Goal: Information Seeking & Learning: Learn about a topic

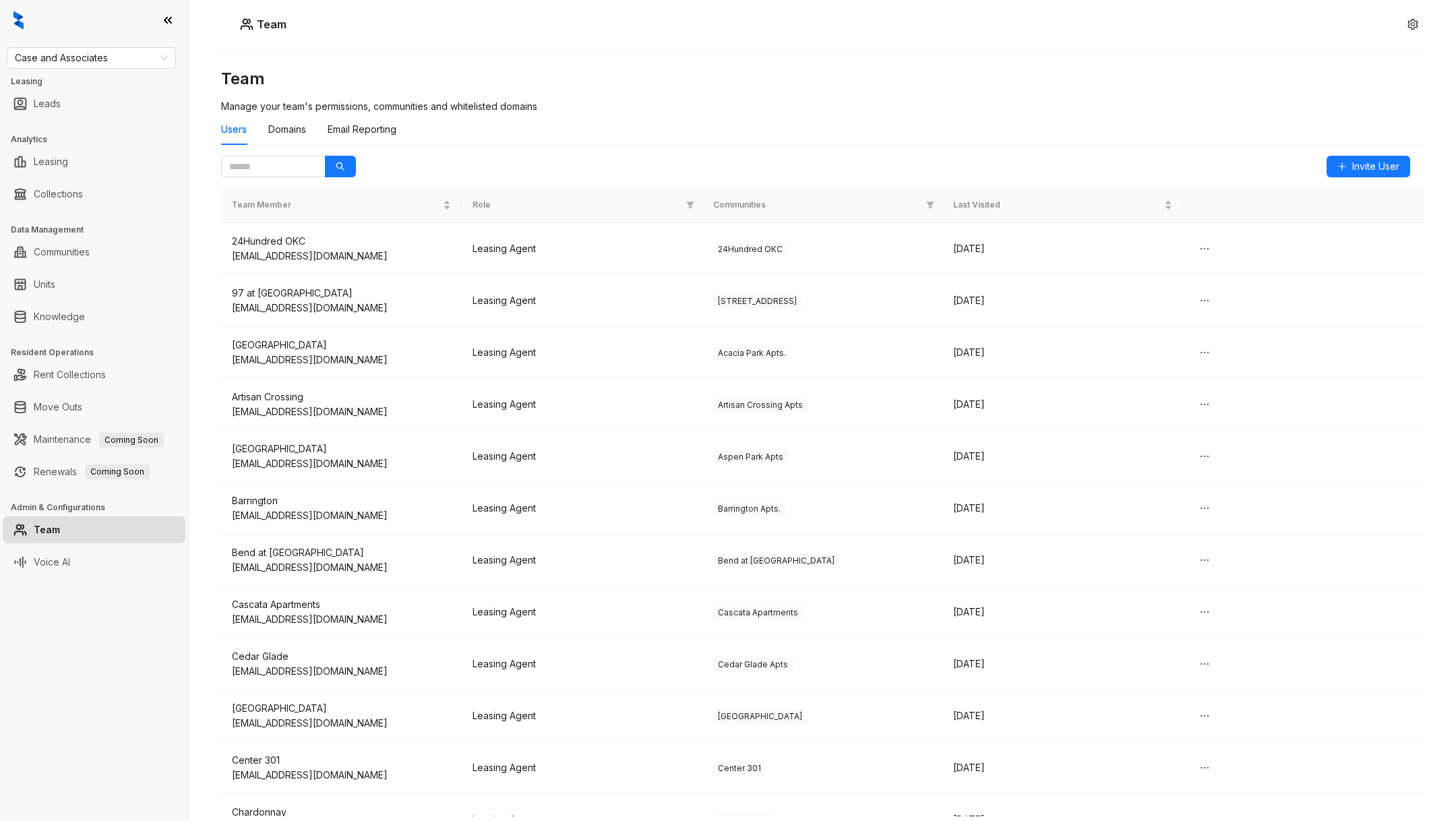
click at [91, 76] on h3 "Leasing" at bounding box center [99, 82] width 177 height 12
click at [85, 59] on span "Case and Associates" at bounding box center [91, 58] width 153 height 20
type input "***"
click at [87, 97] on div "AMG:::683313a45745e2224581c000 AMG" at bounding box center [91, 84] width 169 height 27
click at [70, 88] on div "AMG" at bounding box center [91, 84] width 148 height 15
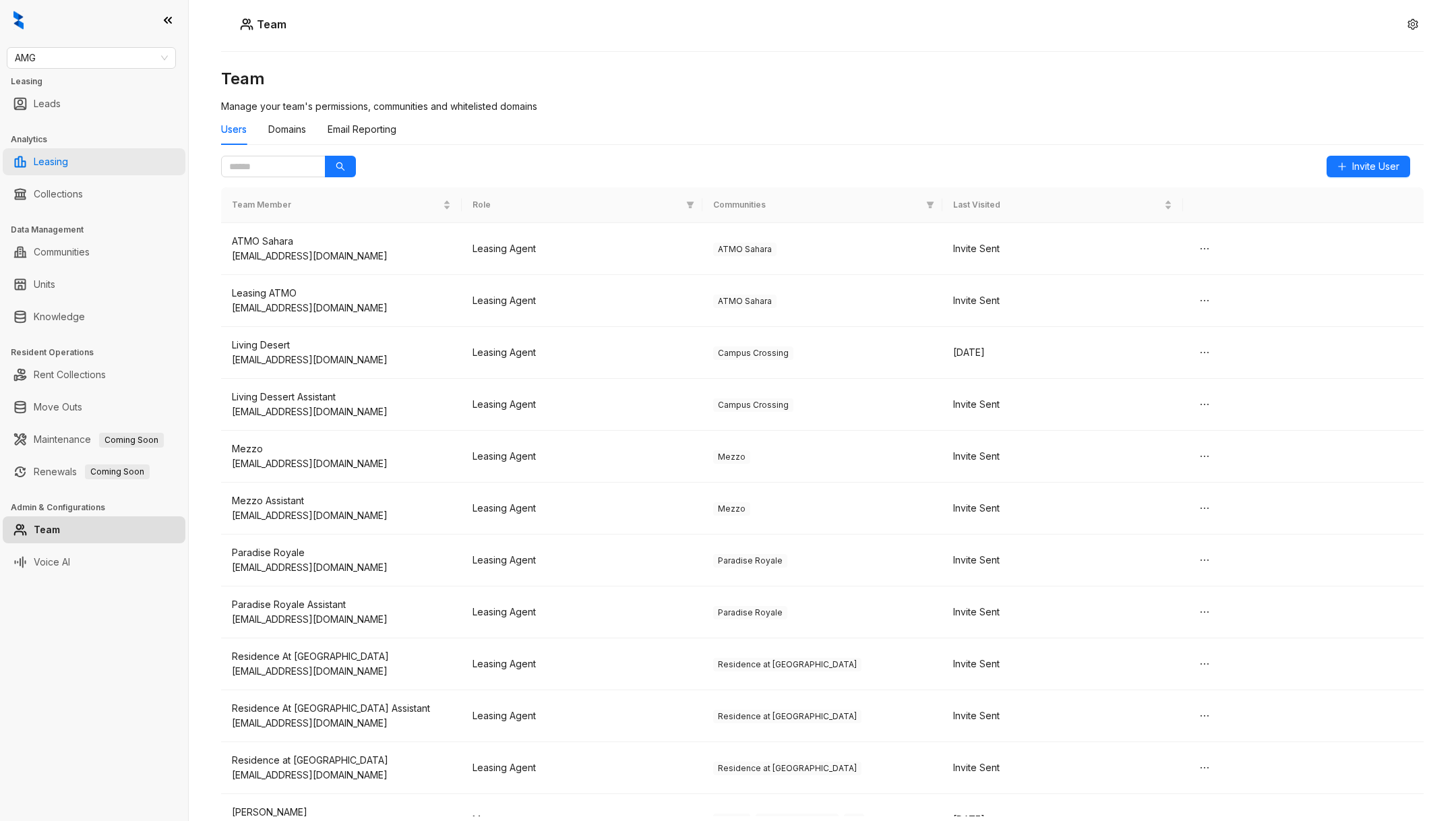
click at [61, 153] on link "Leasing" at bounding box center [51, 161] width 35 height 27
select select "******"
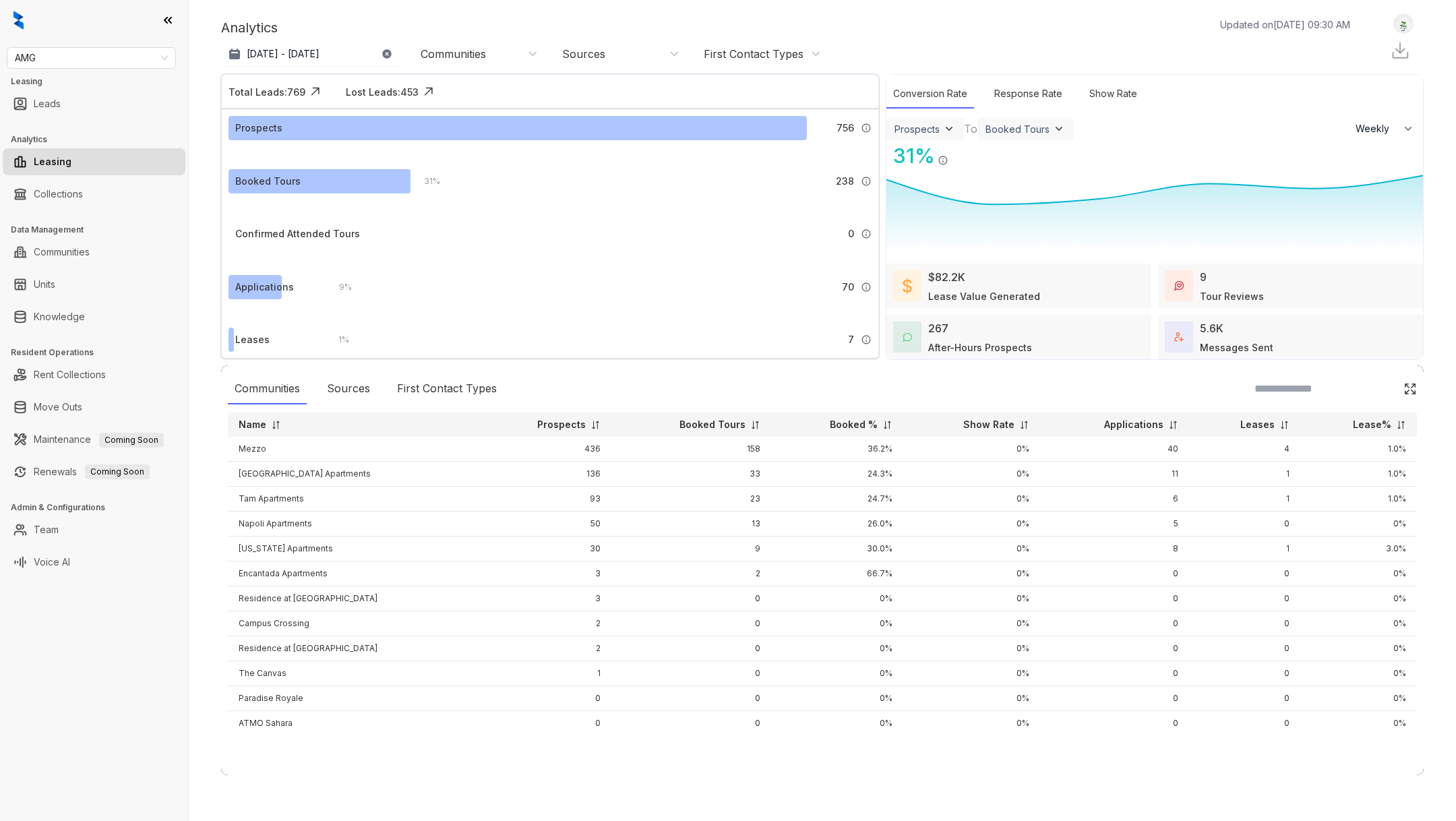
click at [479, 61] on div "Communities" at bounding box center [477, 54] width 135 height 22
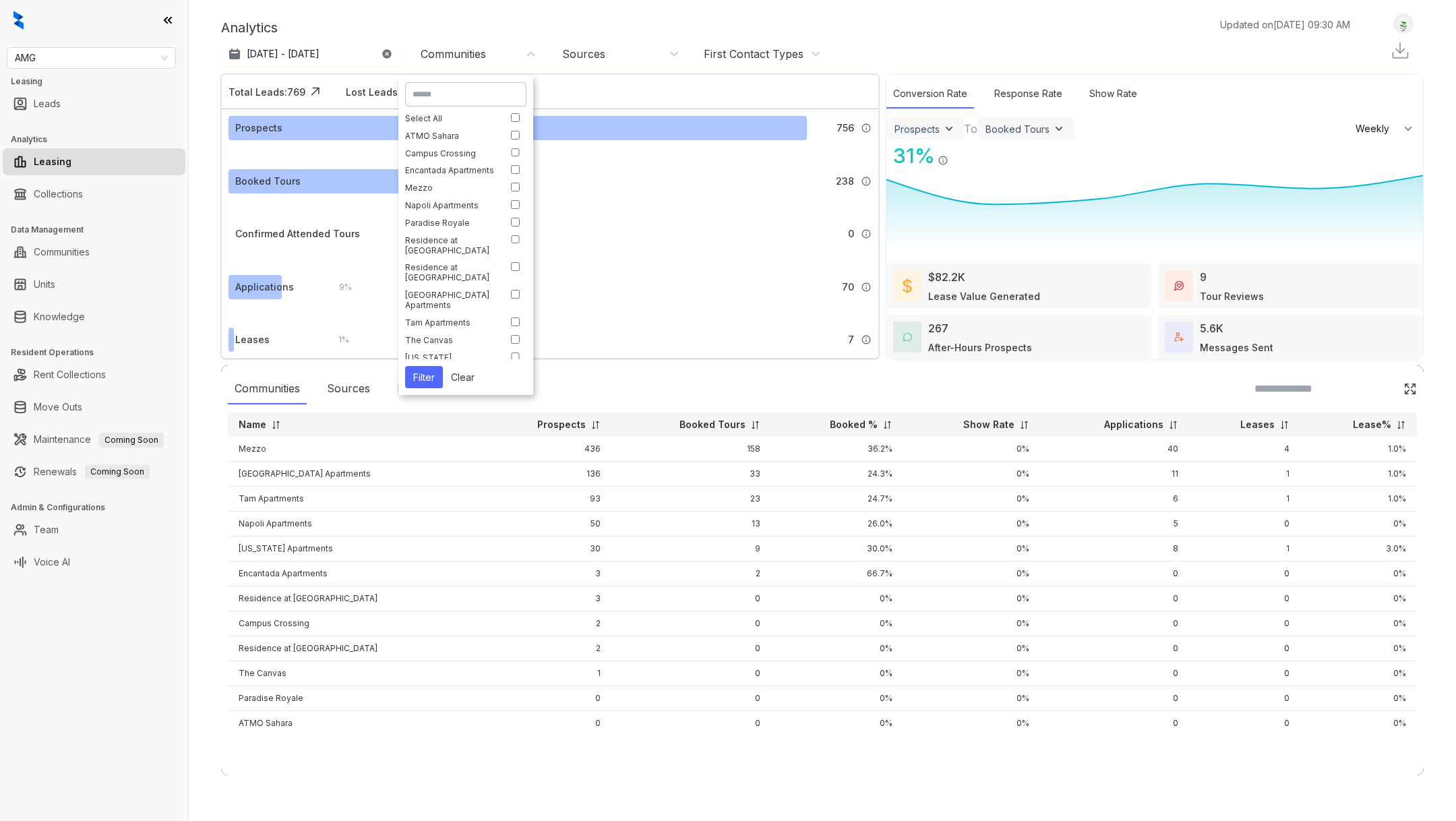
click at [461, 97] on input at bounding box center [466, 94] width 107 height 12
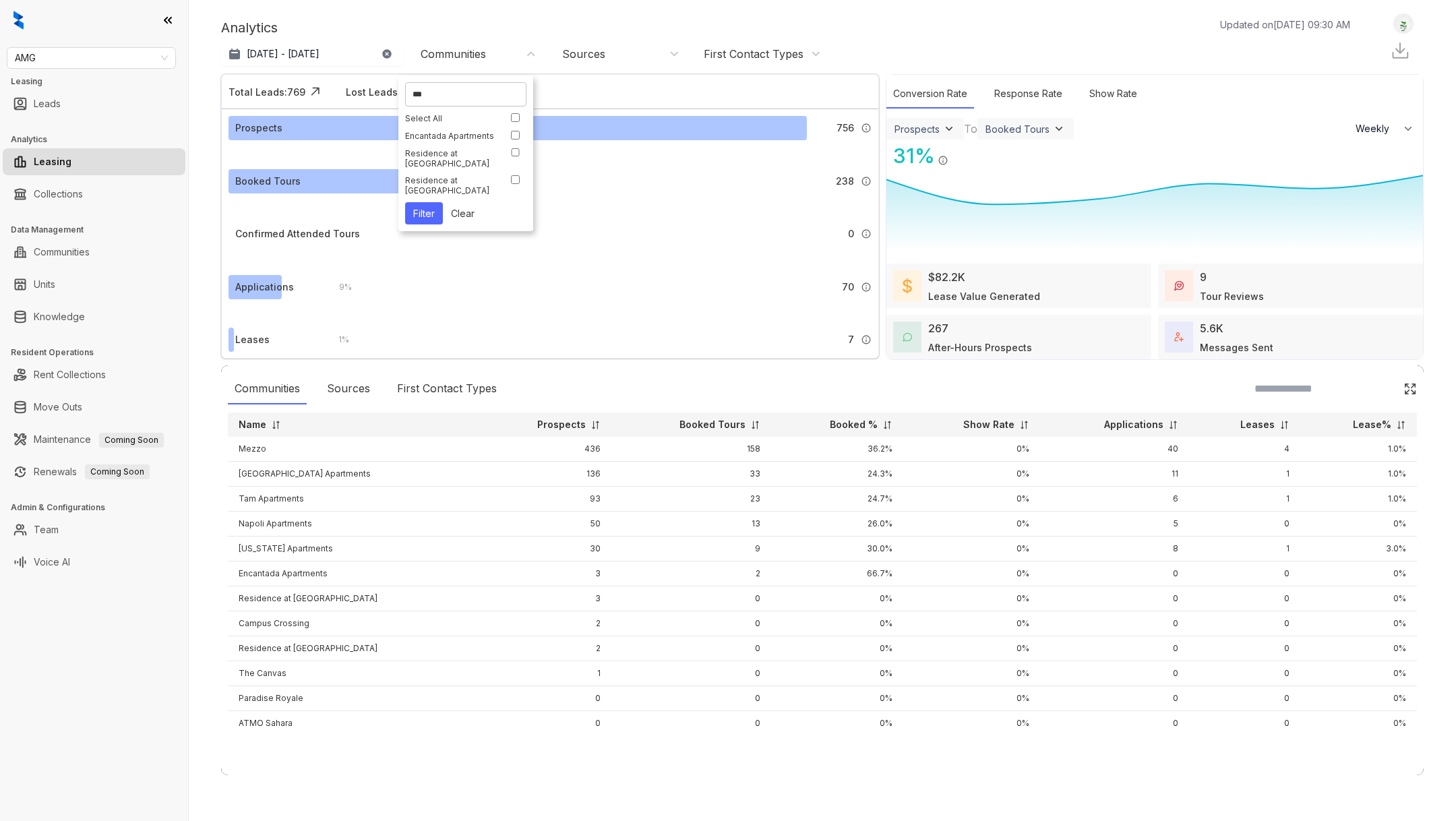
type input "***"
click at [507, 134] on div "Encantada Apartments" at bounding box center [462, 135] width 114 height 10
click at [192, 115] on div "Analytics Updated on Sep 16, 2025, 09:30 AM Aug 16, 2025 - Sep 15, 2025 Today L…" at bounding box center [822, 410] width 1267 height 821
click at [81, 50] on span "AMG" at bounding box center [91, 58] width 153 height 20
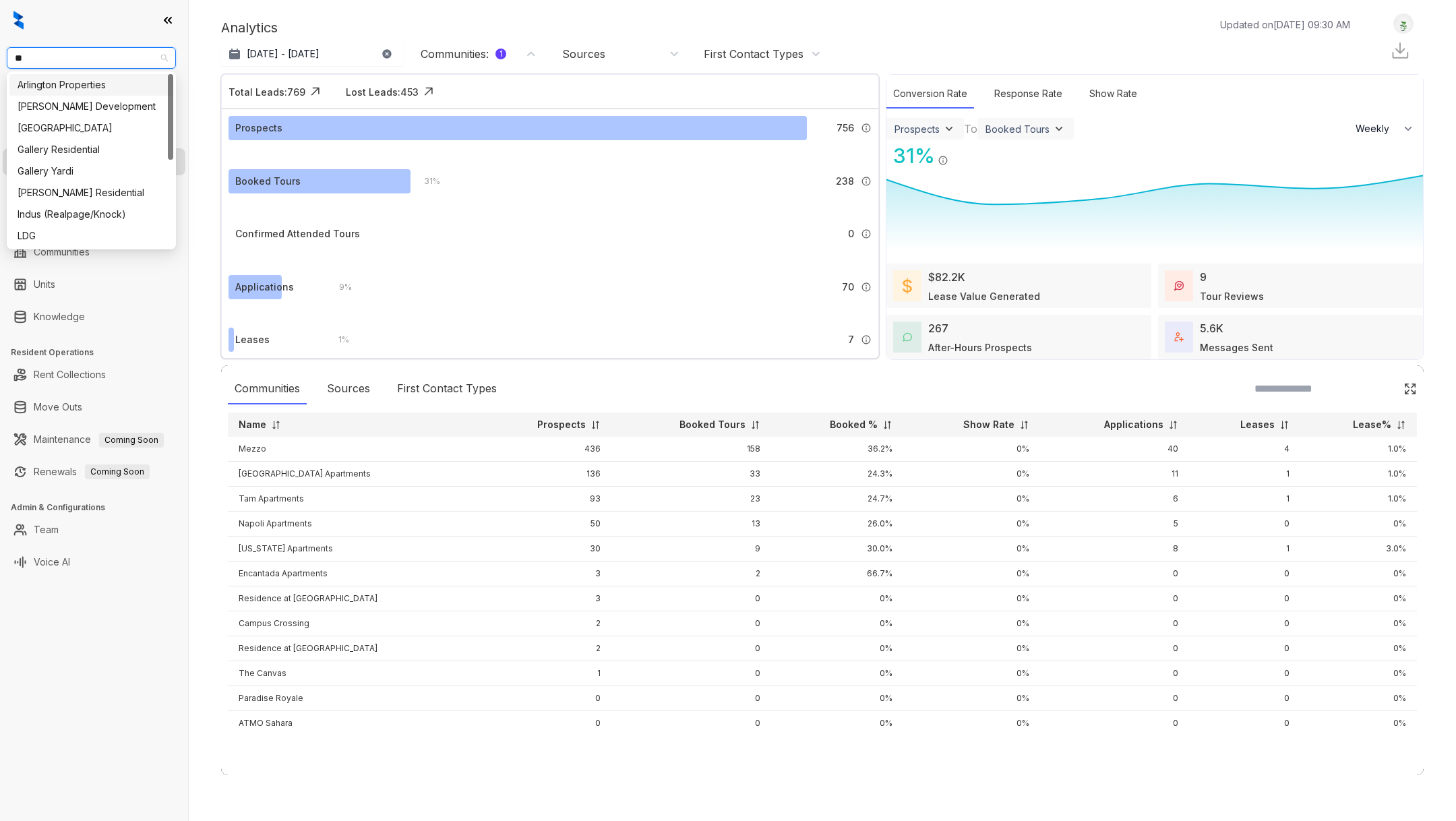
type input "***"
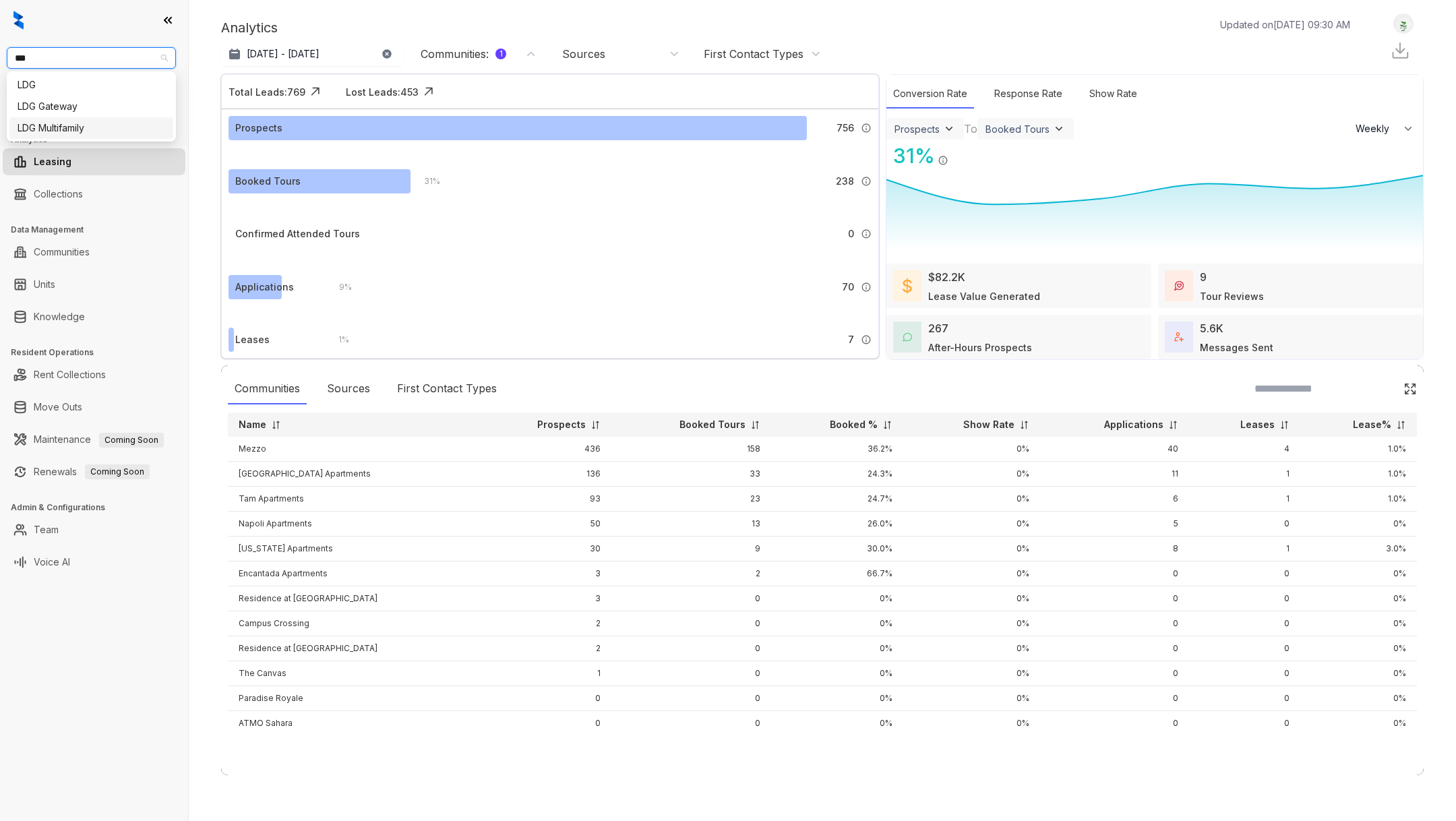
click at [84, 131] on div "LDG Multifamily" at bounding box center [91, 127] width 148 height 15
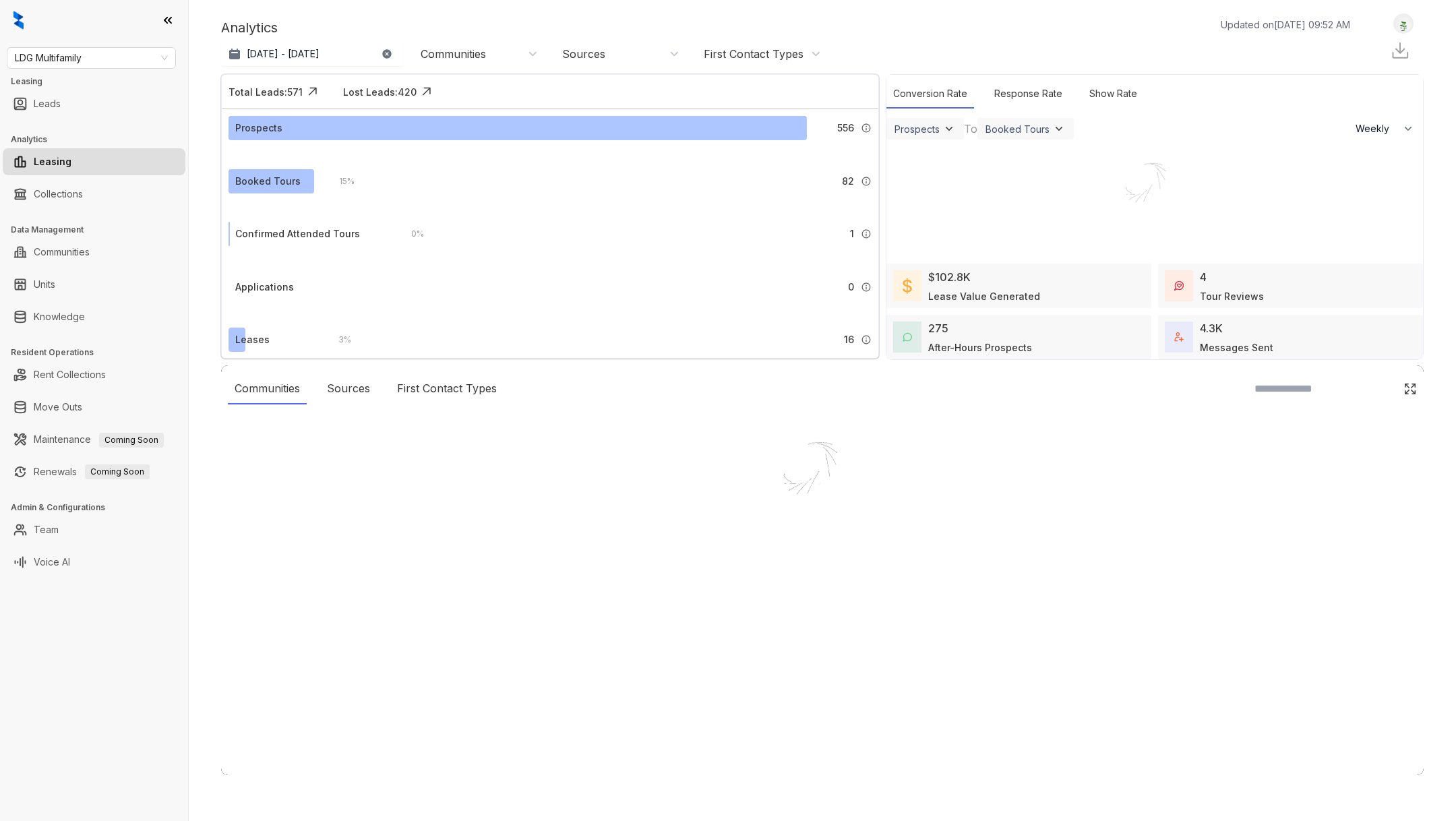
select select "******"
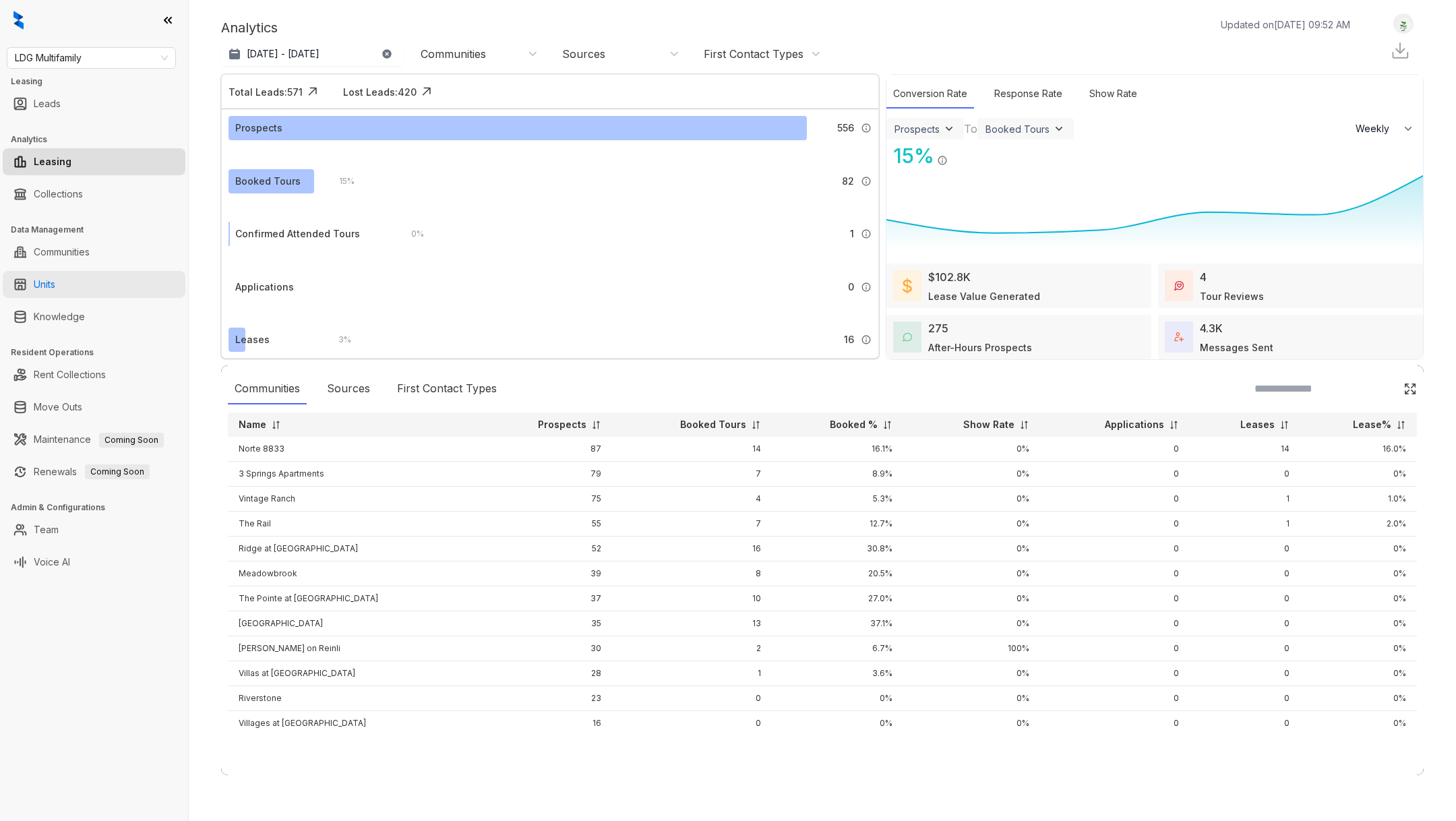
click at [56, 279] on link "Units" at bounding box center [45, 284] width 22 height 27
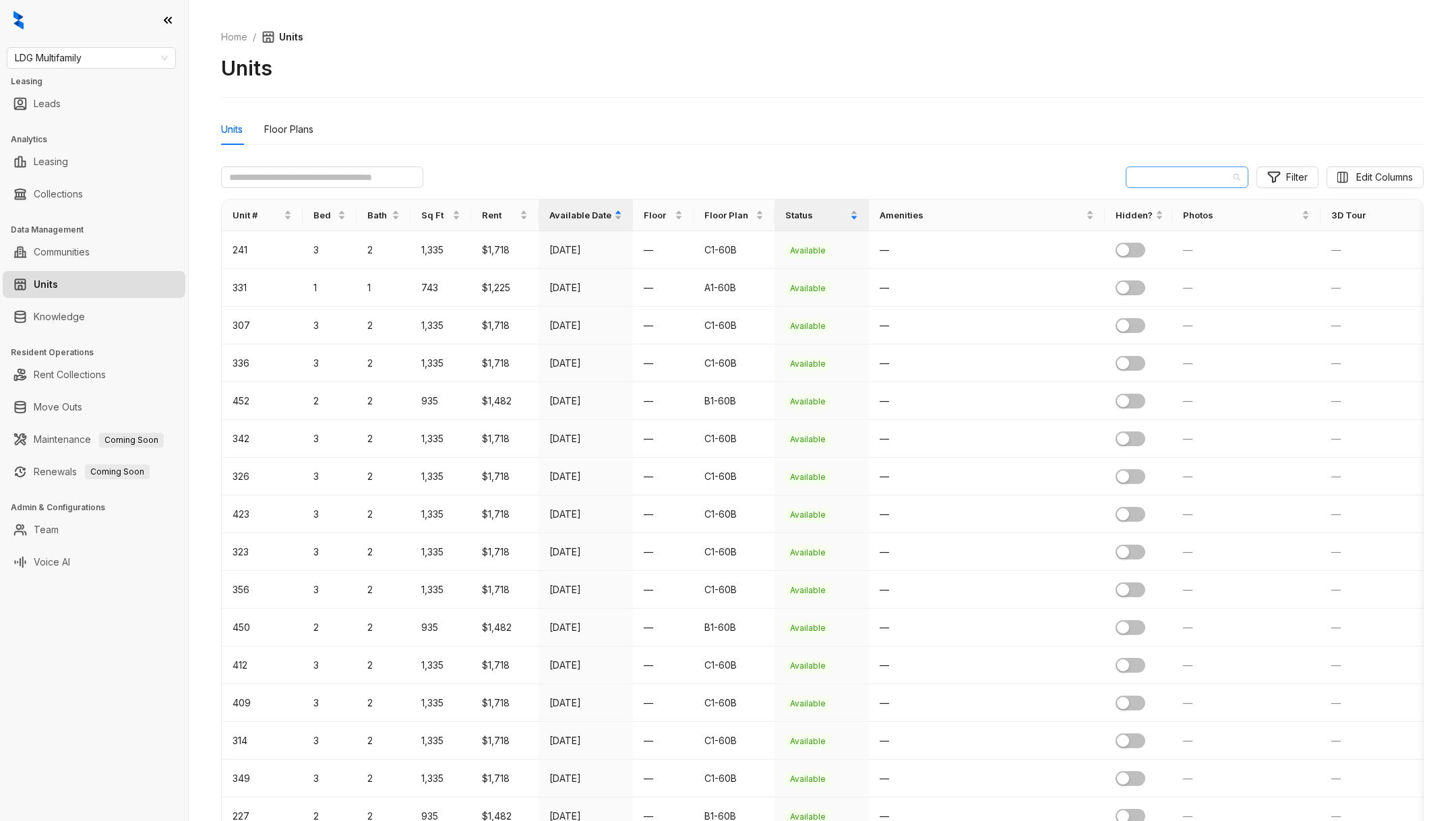
click at [1142, 179] on span "3 Springs Apartments" at bounding box center [1187, 177] width 107 height 20
type input "*"
click at [56, 67] on span "LDG Multifamily" at bounding box center [91, 58] width 153 height 20
type input "***"
click at [58, 104] on div "LDG Gateway" at bounding box center [91, 106] width 148 height 15
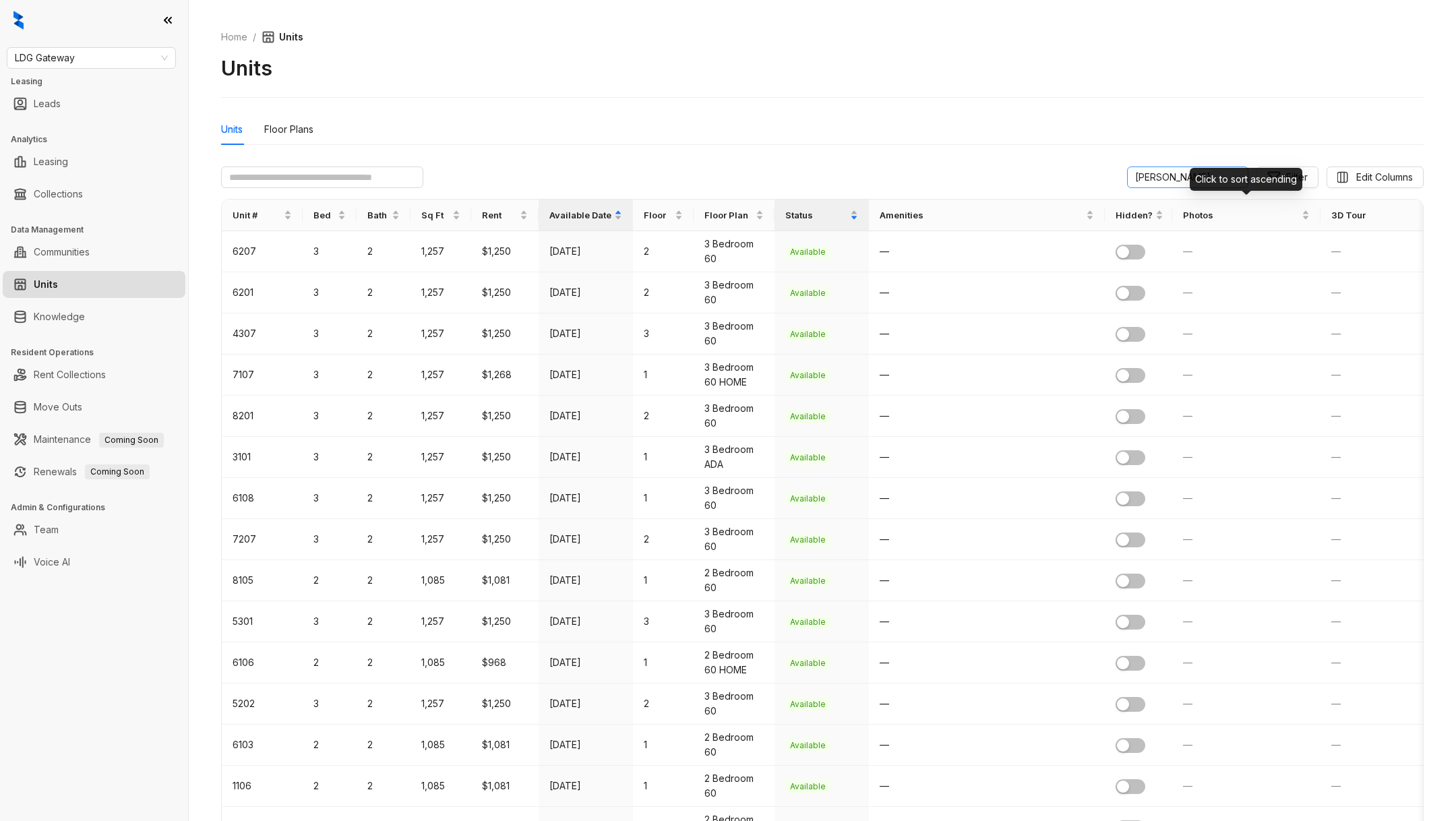
click at [1162, 174] on span "Brooke Pointe" at bounding box center [1187, 177] width 105 height 20
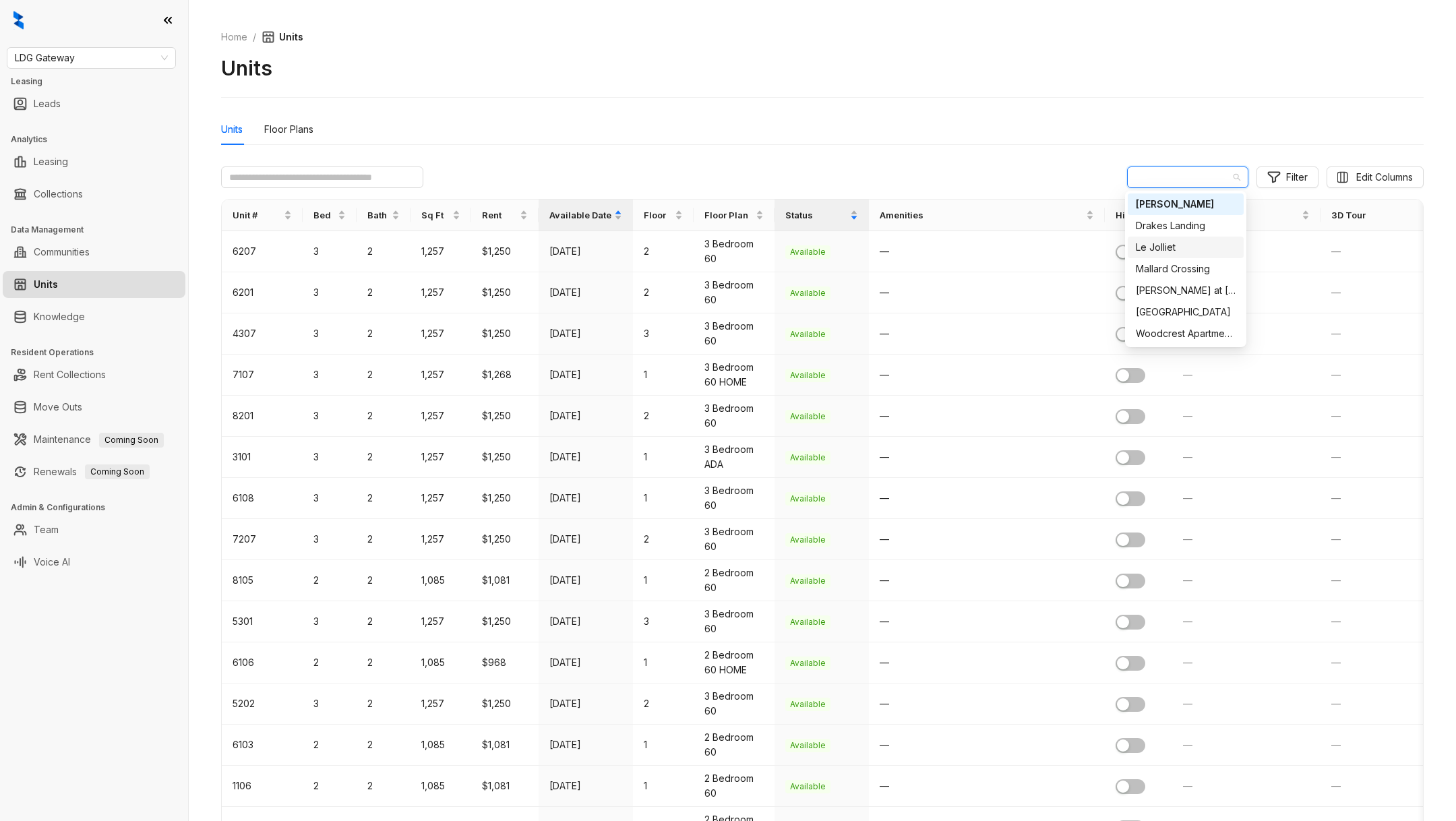
click at [1160, 242] on div "Le Jolliet" at bounding box center [1185, 247] width 100 height 15
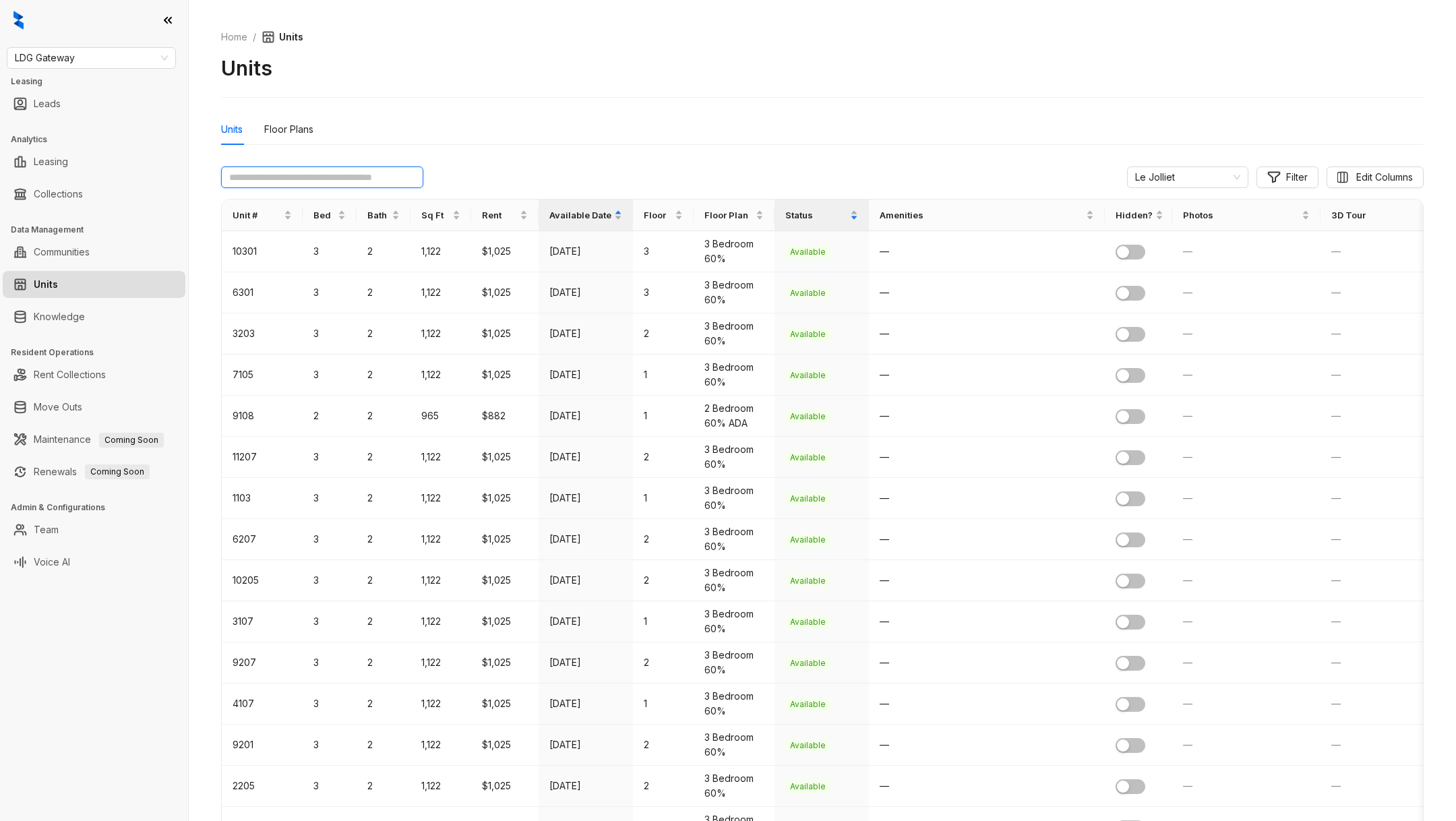
click at [291, 178] on input "text" at bounding box center [322, 178] width 202 height 22
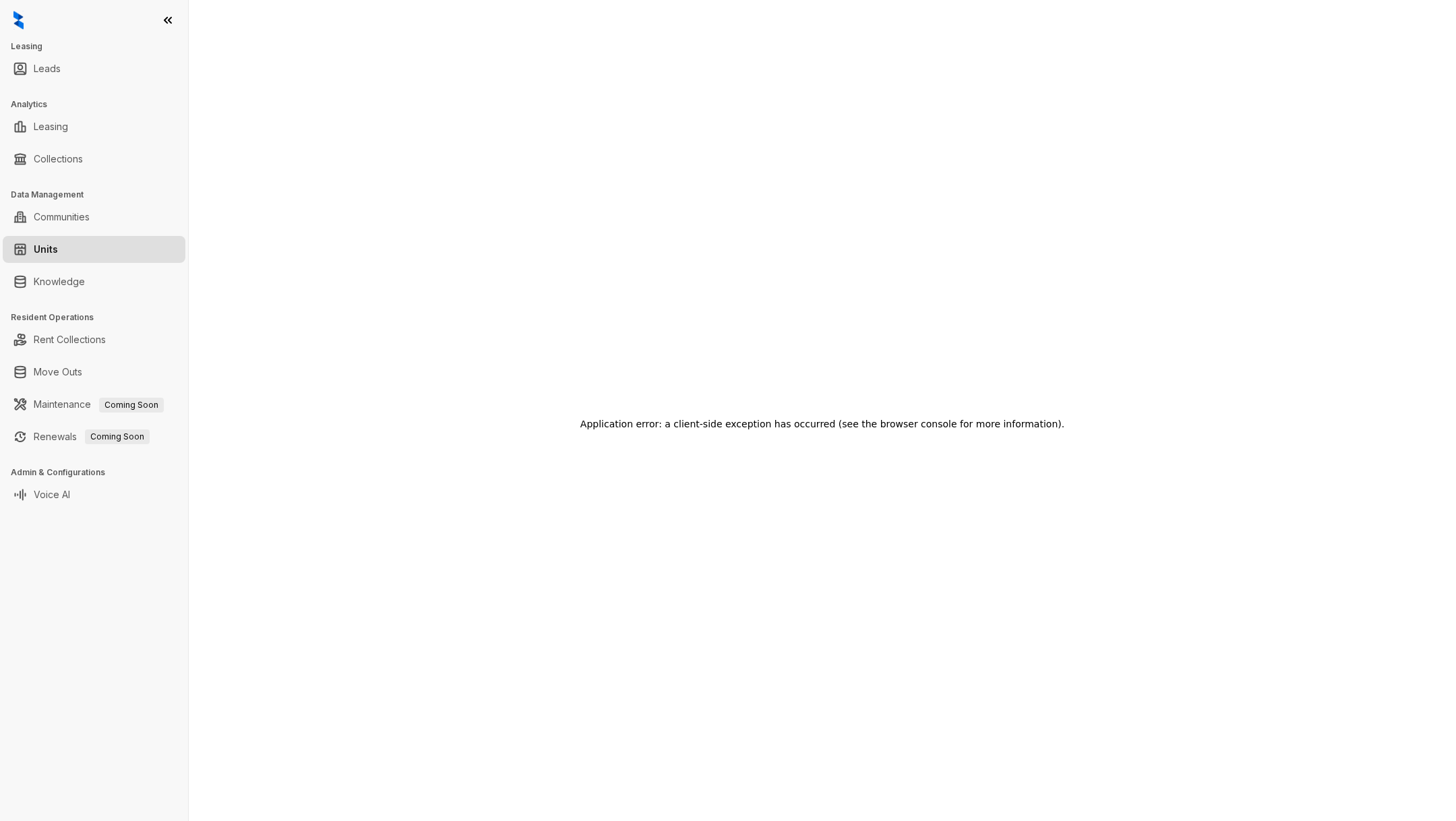
click at [58, 243] on link "Units" at bounding box center [46, 249] width 24 height 27
click at [163, 19] on icon at bounding box center [168, 19] width 13 height 13
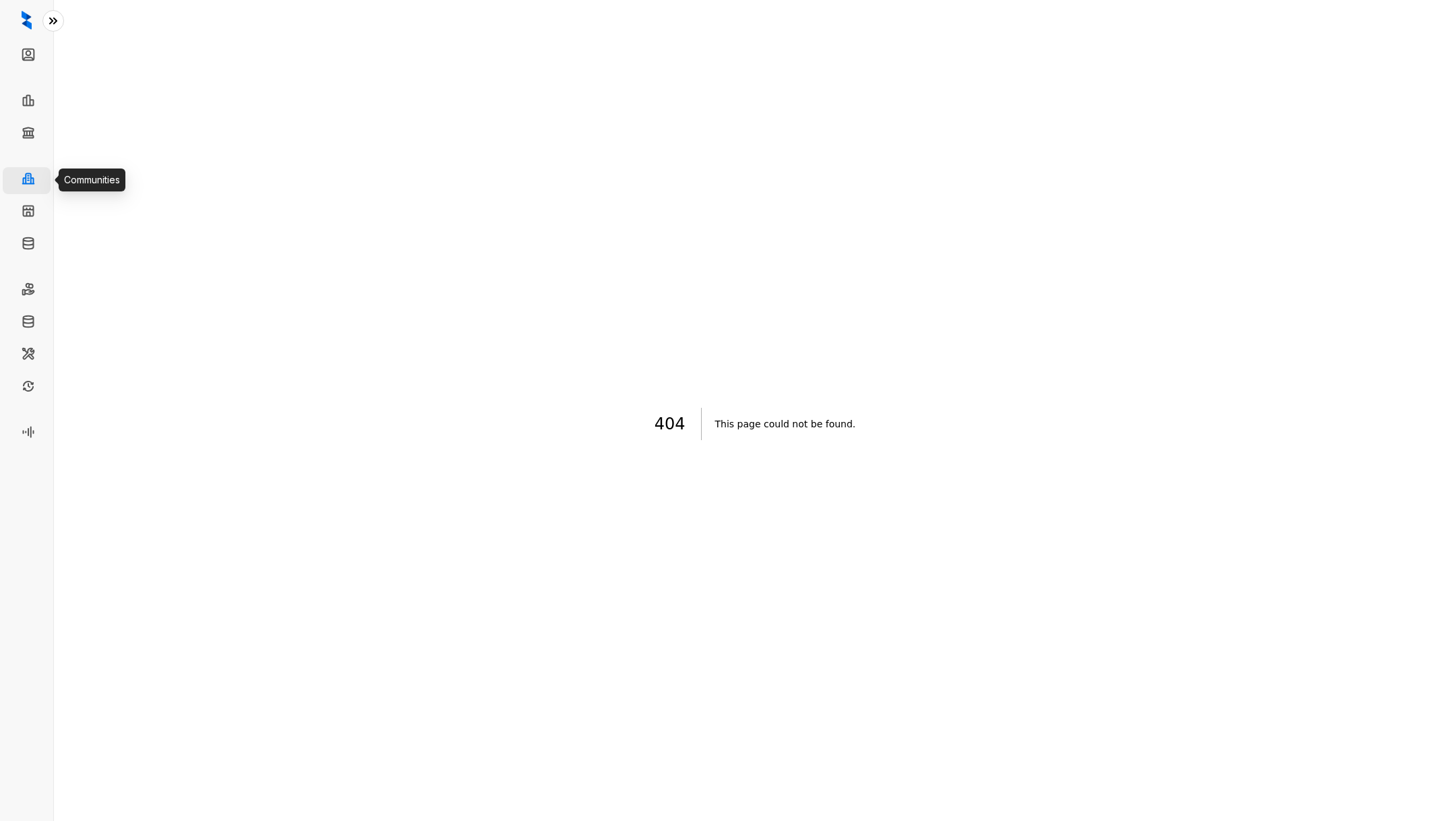
click at [42, 181] on link "Communities" at bounding box center [70, 180] width 56 height 27
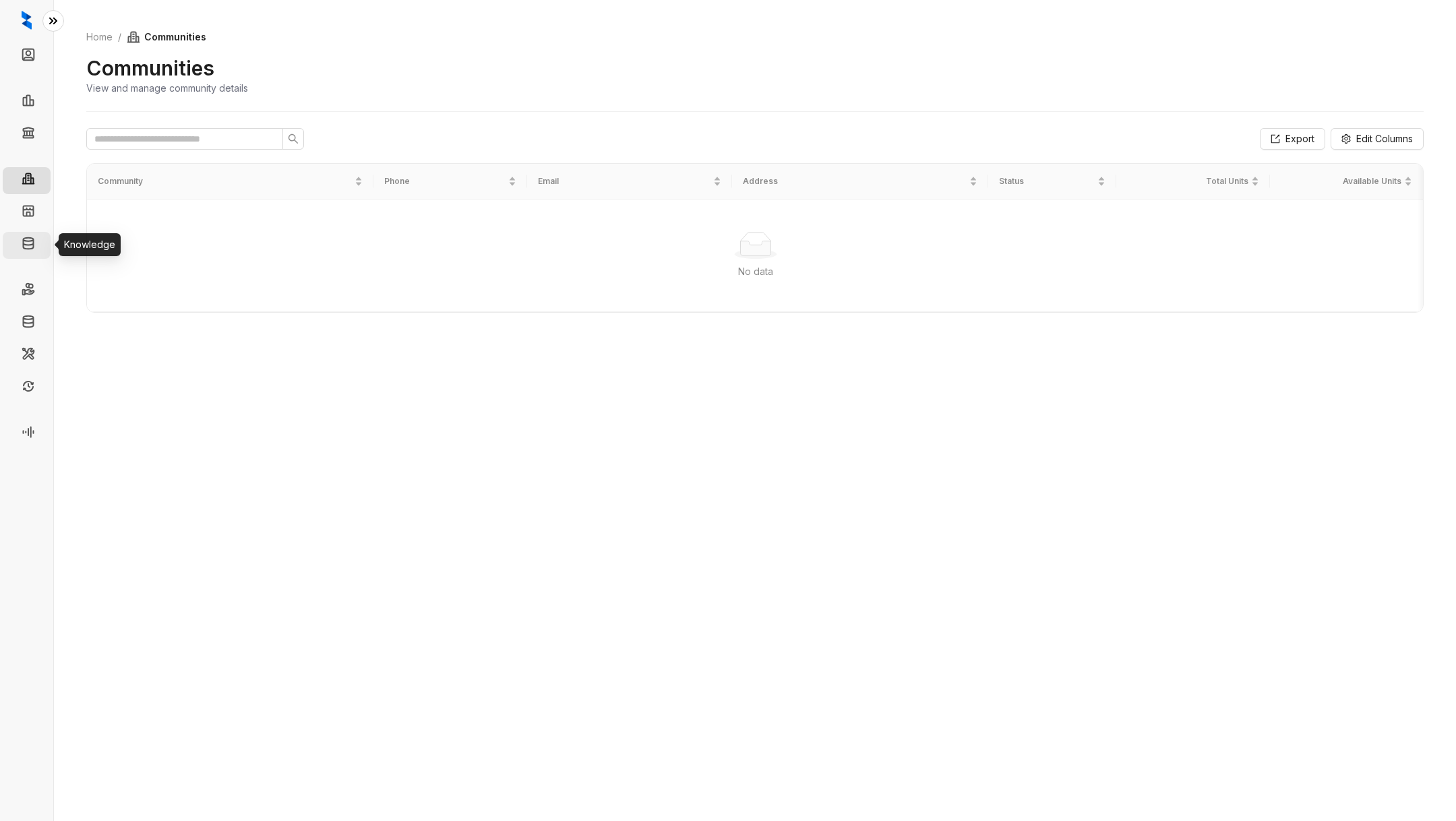
click at [42, 243] on link "Knowledge" at bounding box center [67, 245] width 51 height 27
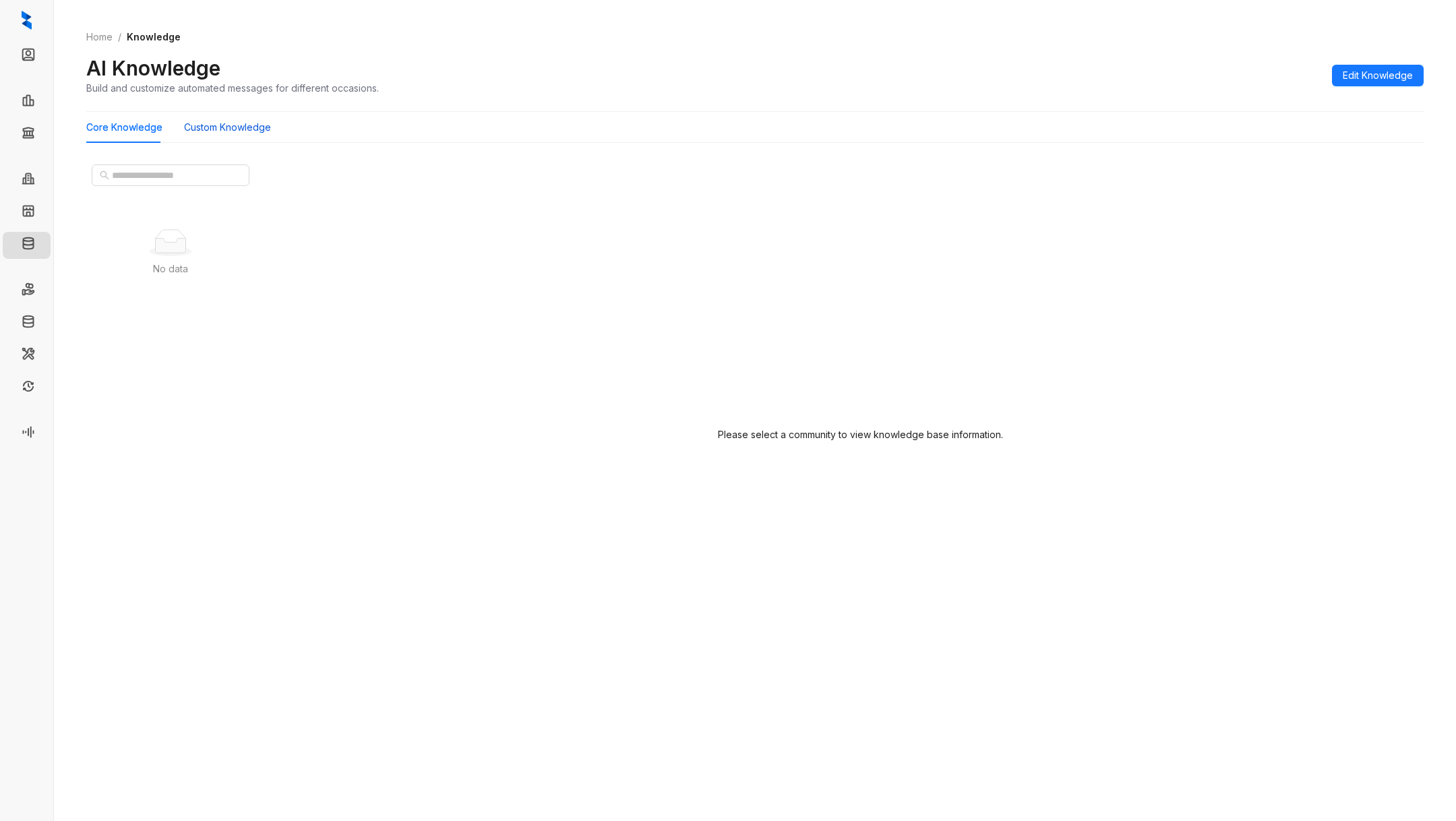
click at [219, 132] on Knowledge "Custom Knowledge" at bounding box center [227, 127] width 87 height 15
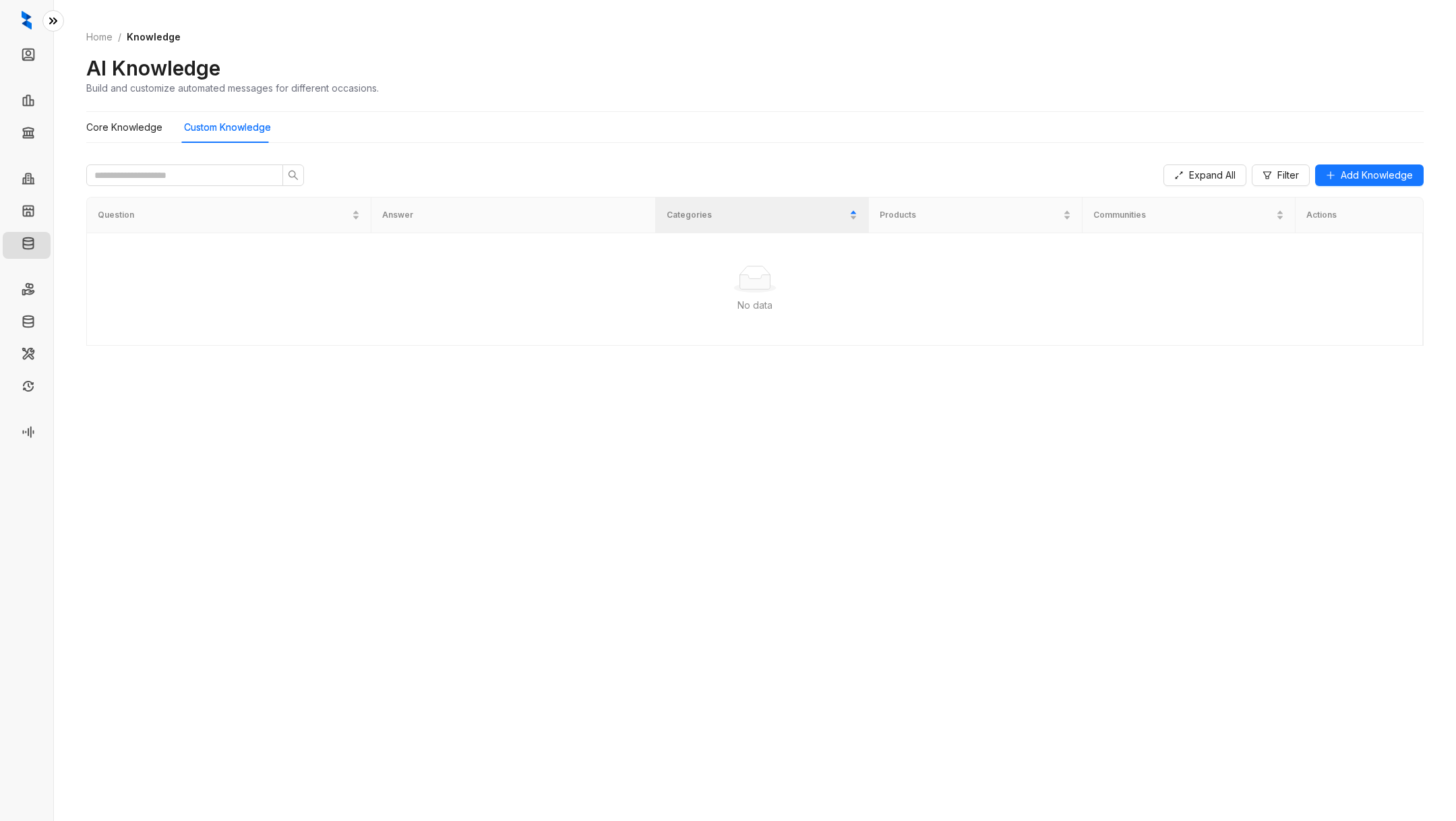
click at [34, 24] on div at bounding box center [26, 20] width 53 height 40
click at [42, 428] on link "Voice AI" at bounding box center [59, 433] width 36 height 27
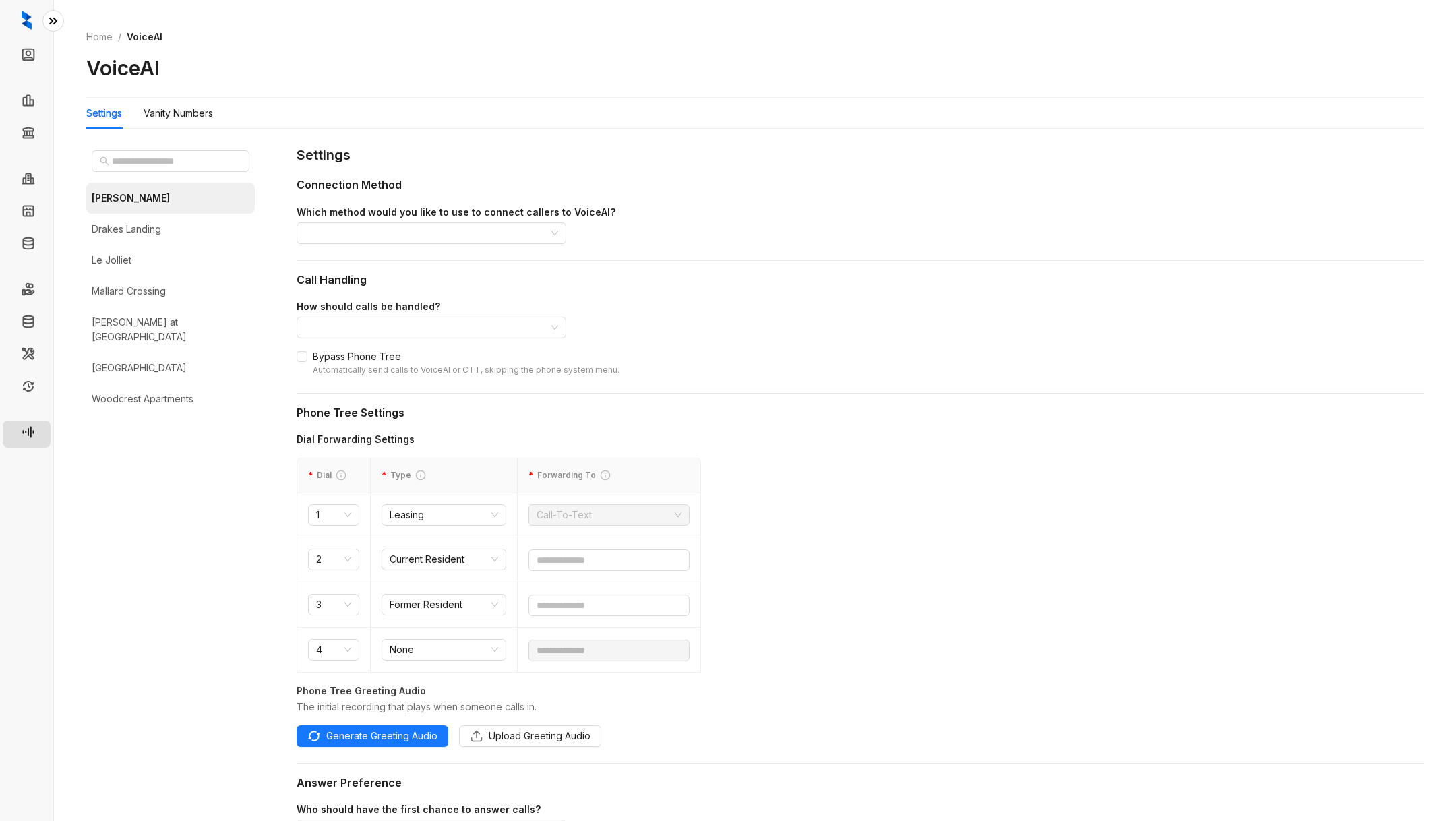
click at [25, 17] on img at bounding box center [26, 20] width 10 height 19
click at [49, 19] on icon at bounding box center [53, 20] width 13 height 13
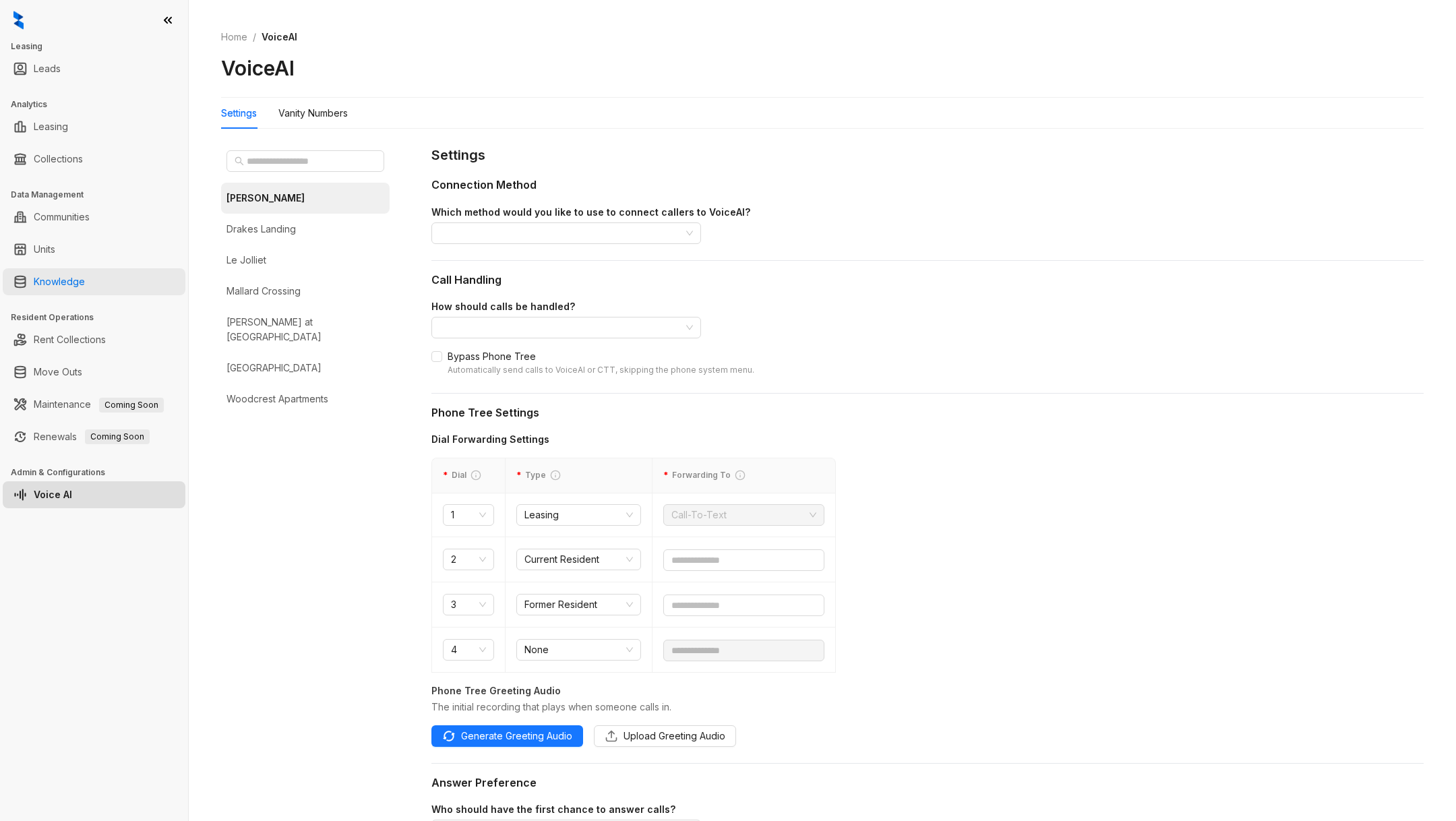
click at [85, 271] on link "Knowledge" at bounding box center [59, 281] width 51 height 27
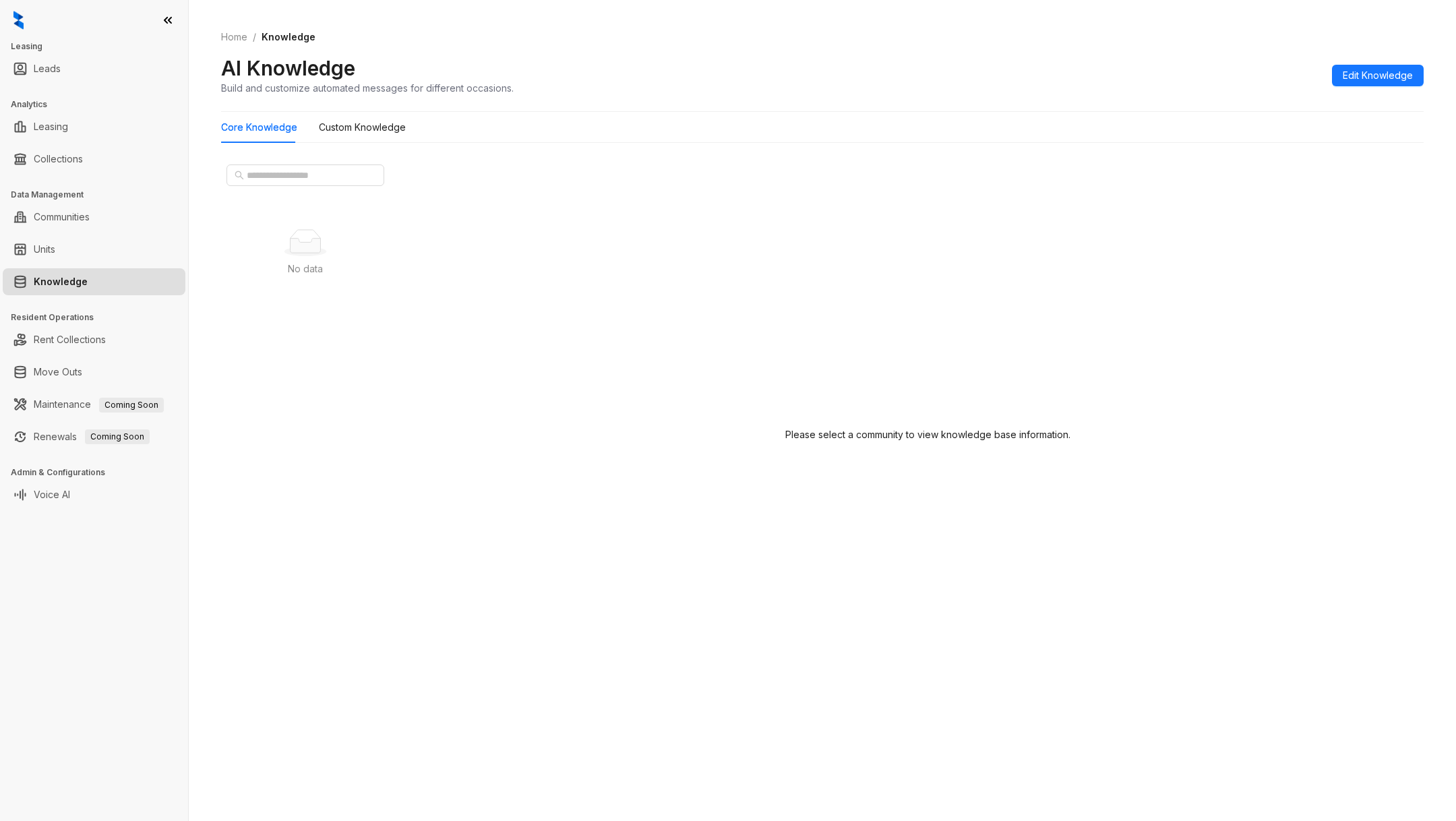
click at [56, 246] on link "Units" at bounding box center [45, 249] width 22 height 27
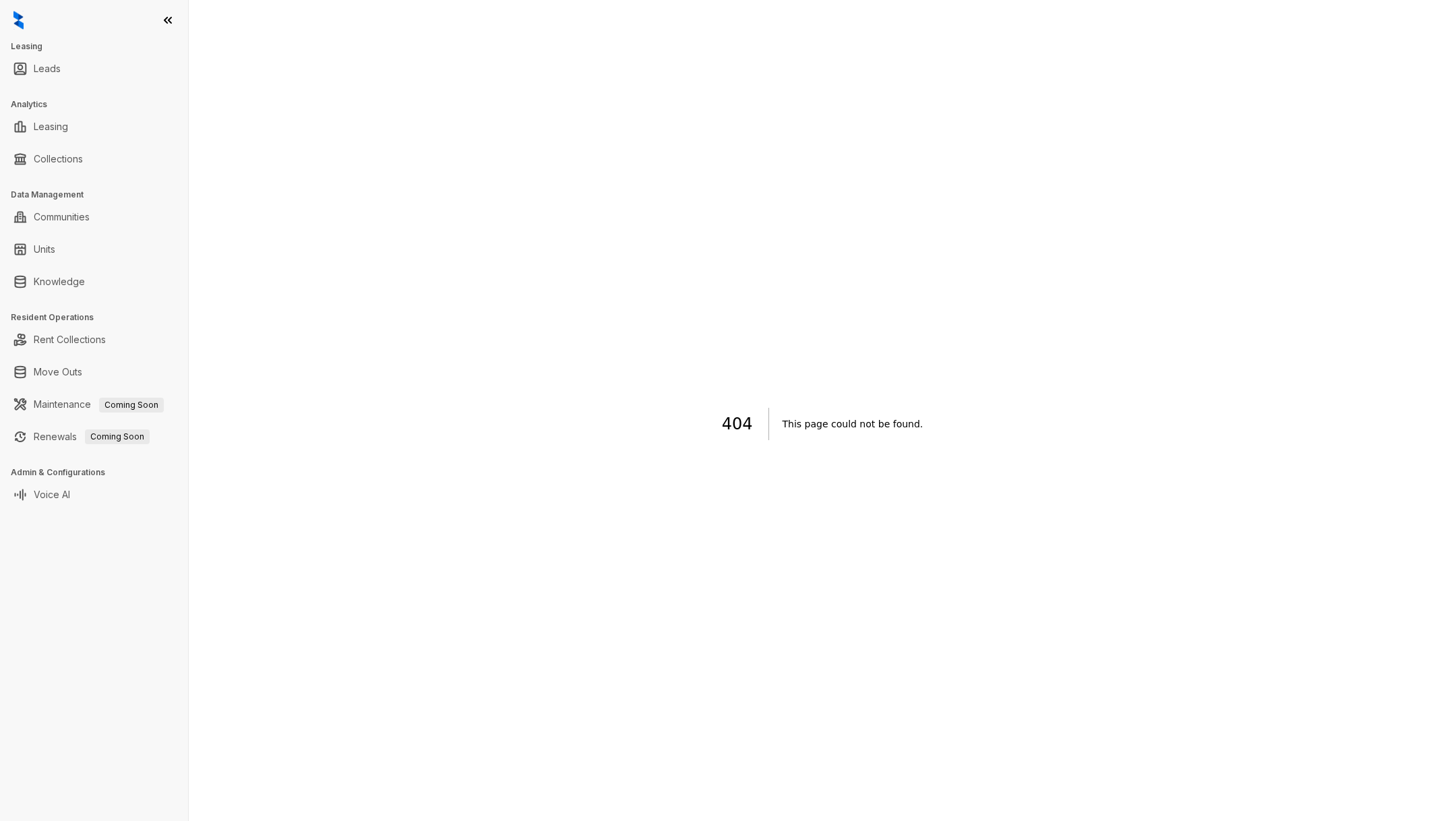
click at [11, 21] on div at bounding box center [93, 20] width 188 height 40
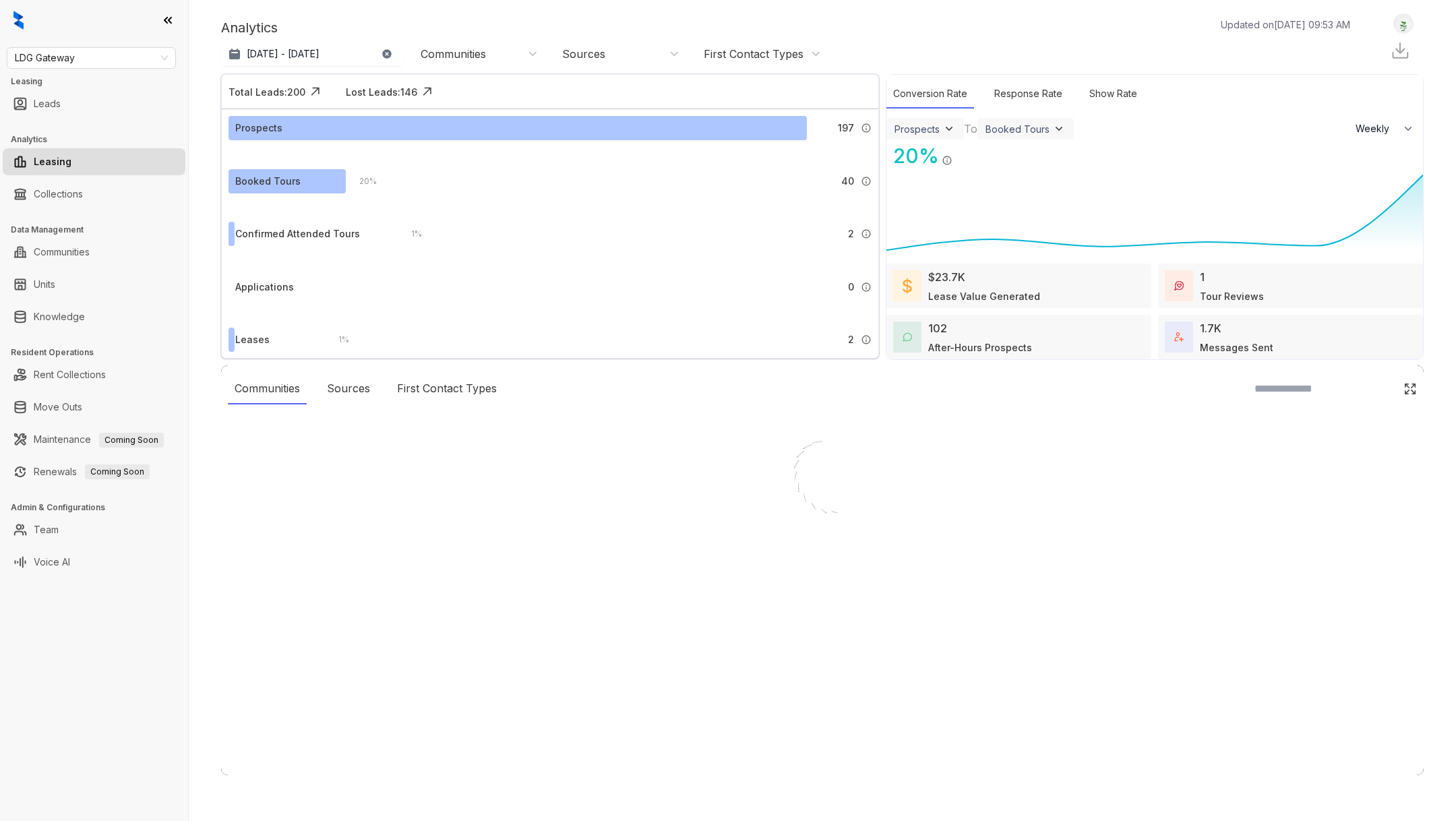
select select "******"
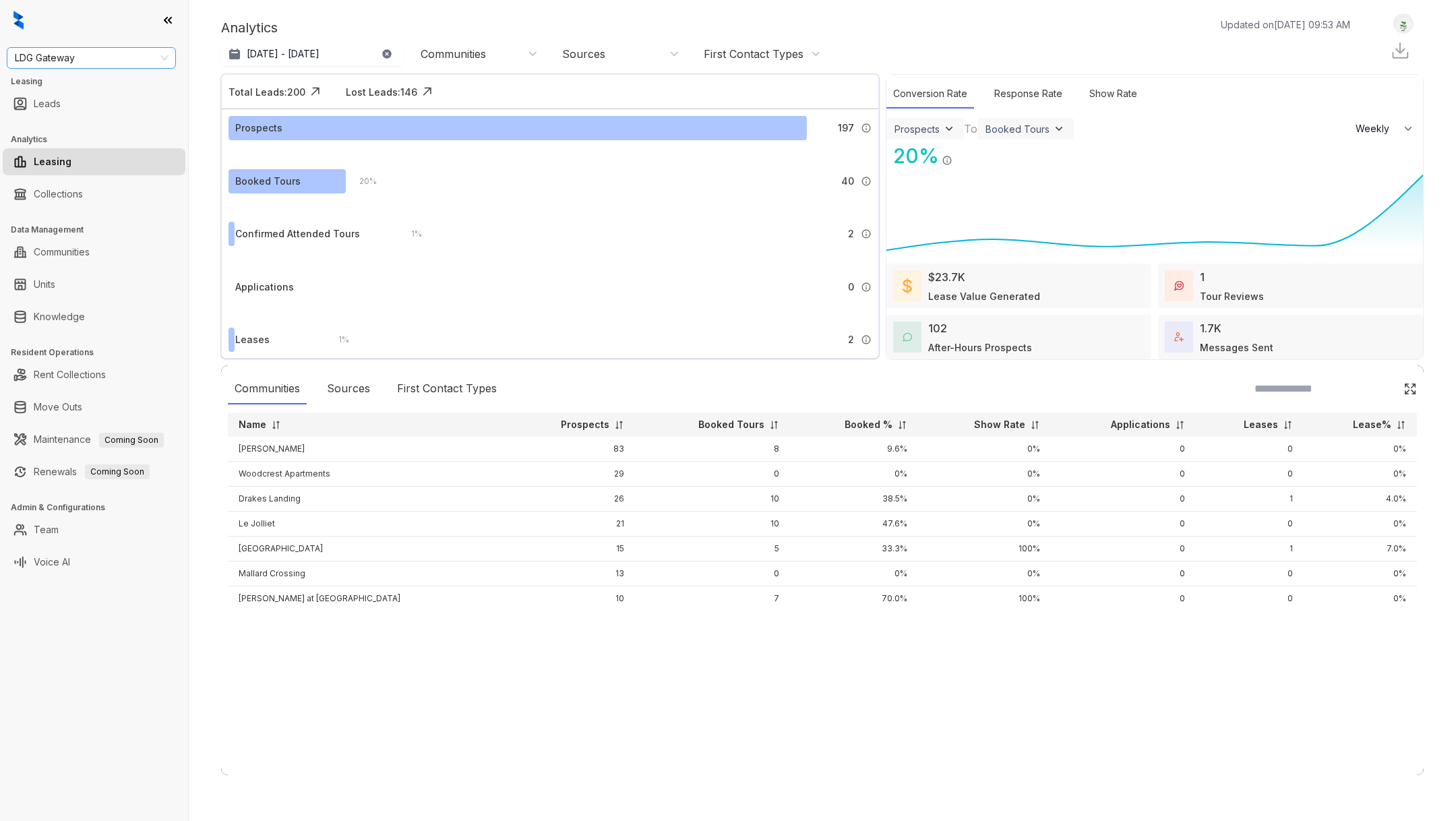
click at [104, 56] on span "LDG Gateway" at bounding box center [91, 58] width 153 height 20
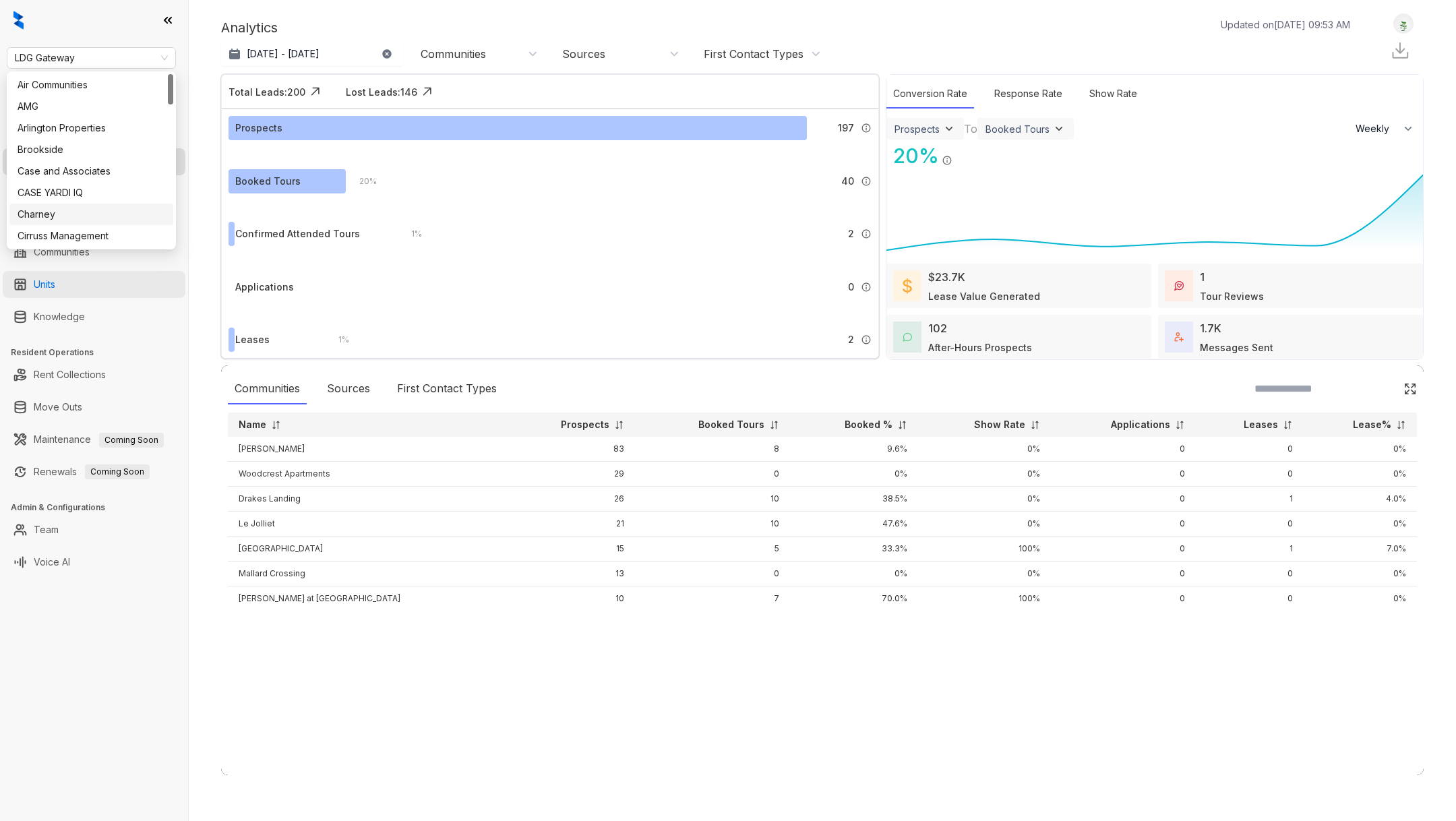
click at [56, 277] on link "Units" at bounding box center [45, 284] width 22 height 27
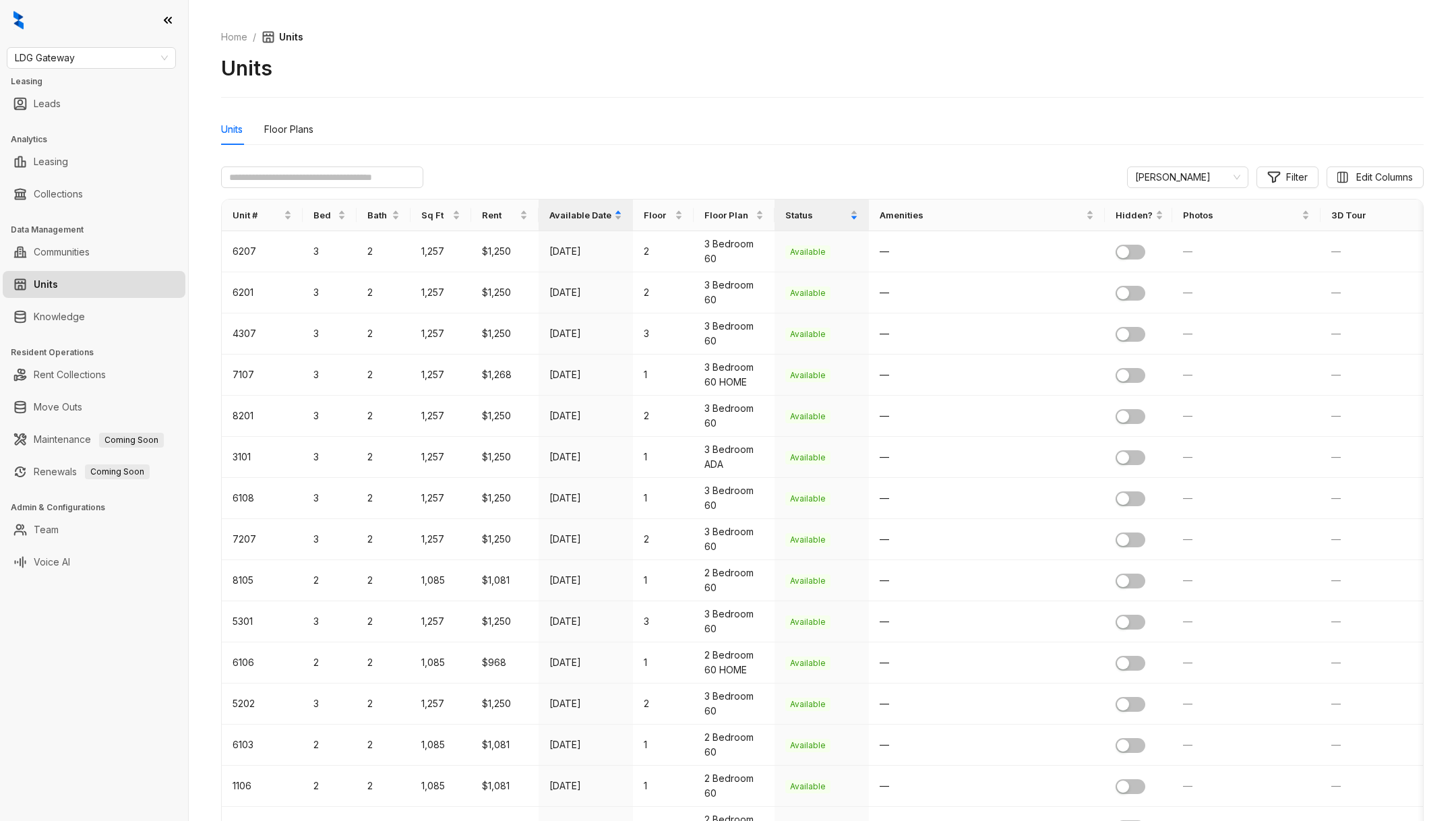
click at [1161, 177] on span "[PERSON_NAME]" at bounding box center [1187, 177] width 105 height 20
click at [1154, 241] on div "Le Jolliet" at bounding box center [1185, 247] width 100 height 15
click at [497, 219] on span "Rent" at bounding box center [499, 215] width 35 height 13
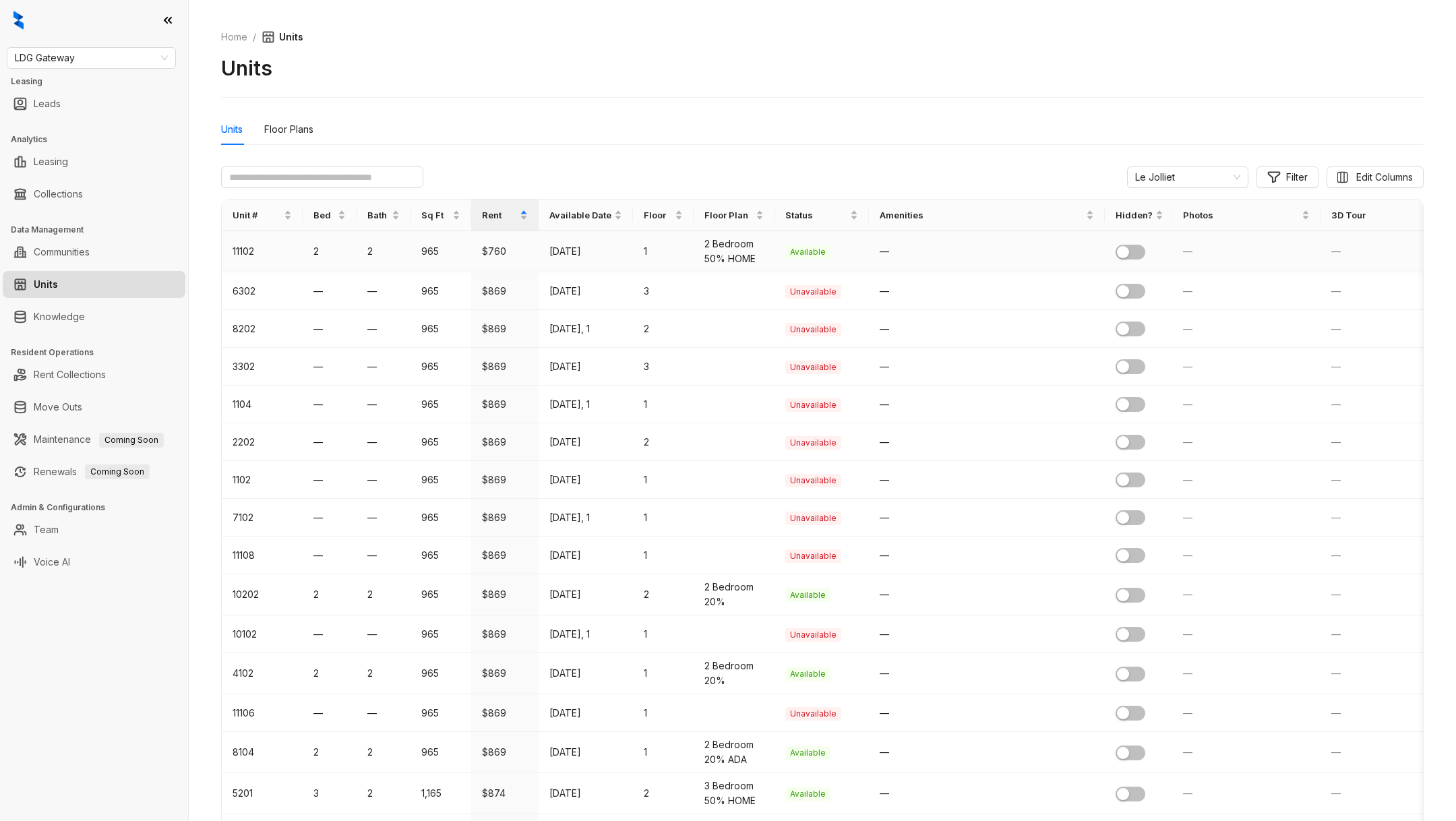
click at [742, 251] on td "2 Bedroom 50% HOME" at bounding box center [734, 251] width 81 height 41
drag, startPoint x: 699, startPoint y: 246, endPoint x: 731, endPoint y: 256, distance: 33.5
click at [728, 253] on td "2 Bedroom 50% HOME" at bounding box center [734, 251] width 81 height 41
click at [731, 256] on span "2 Bedroom 50% HOME" at bounding box center [730, 251] width 51 height 26
